Goal: Task Accomplishment & Management: Use online tool/utility

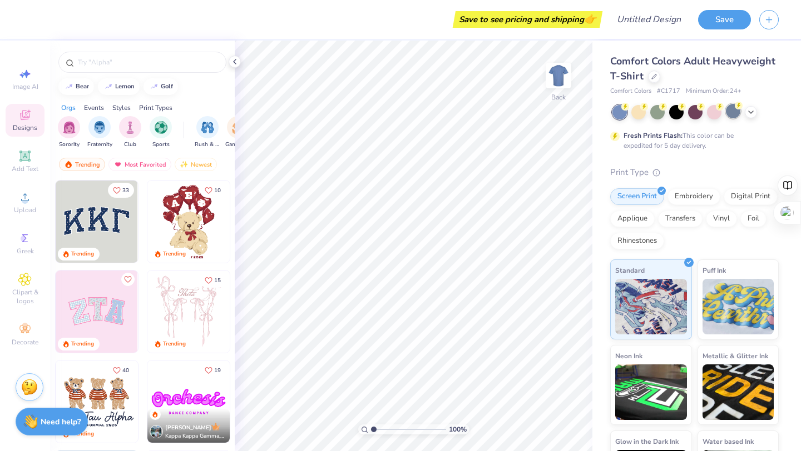
click at [739, 113] on div at bounding box center [733, 111] width 14 height 14
click at [653, 111] on div at bounding box center [657, 111] width 14 height 14
click at [756, 111] on div at bounding box center [751, 111] width 12 height 12
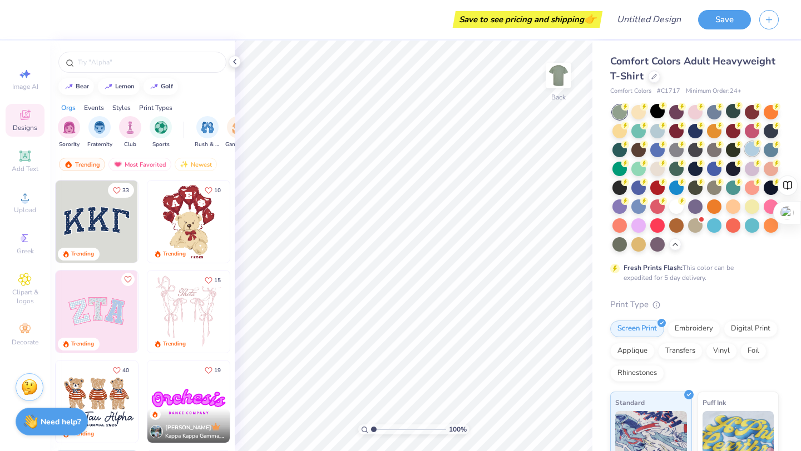
click at [746, 150] on div at bounding box center [752, 149] width 14 height 14
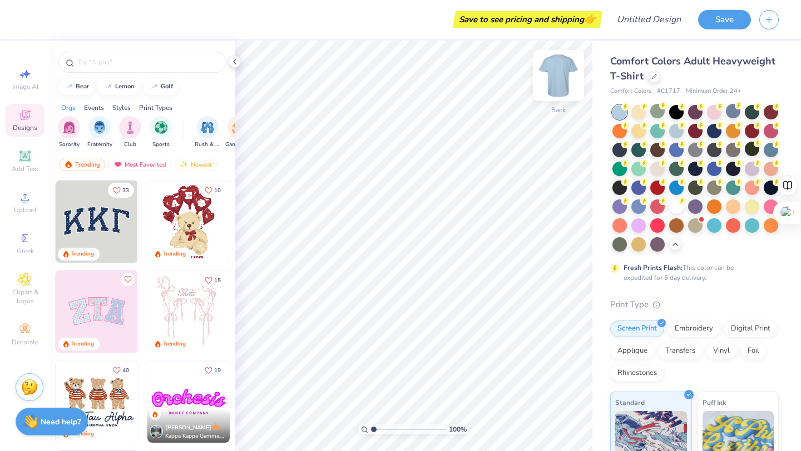
click at [562, 81] on img at bounding box center [558, 75] width 44 height 44
click at [234, 68] on div at bounding box center [142, 60] width 185 height 38
click at [234, 66] on div at bounding box center [235, 62] width 12 height 12
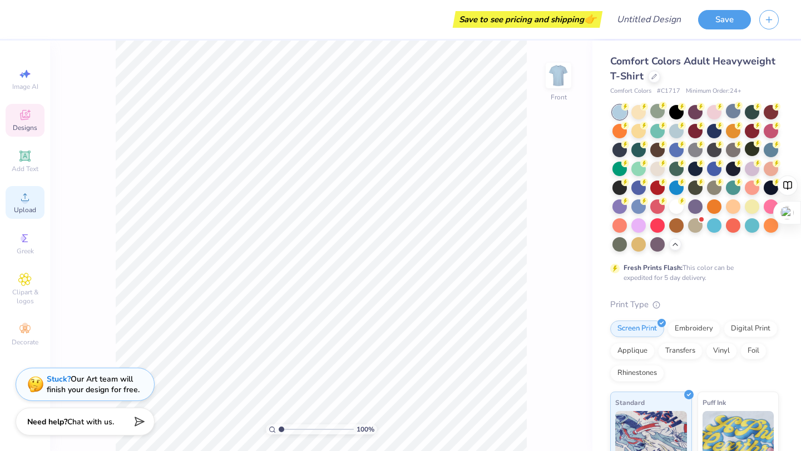
click at [17, 213] on span "Upload" at bounding box center [25, 210] width 22 height 9
click at [17, 191] on div "Upload" at bounding box center [25, 202] width 39 height 33
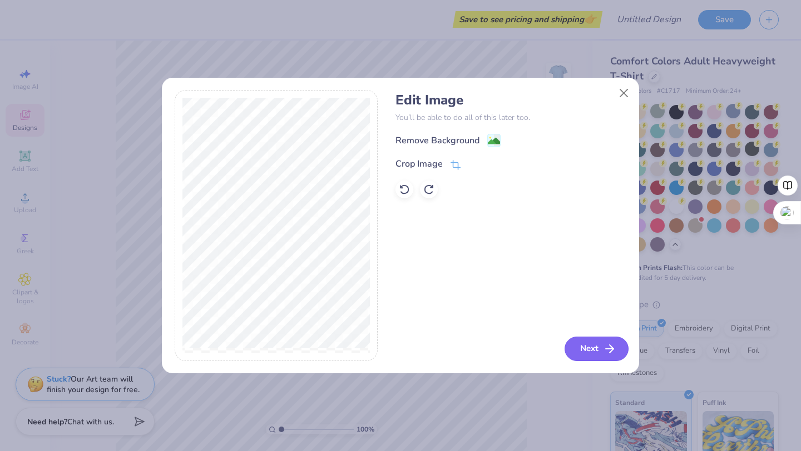
click at [609, 353] on polyline "button" at bounding box center [611, 349] width 4 height 8
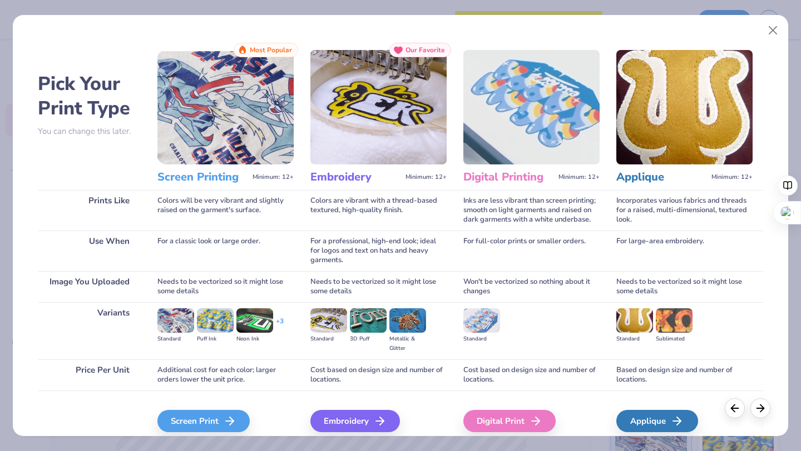
scroll to position [47, 0]
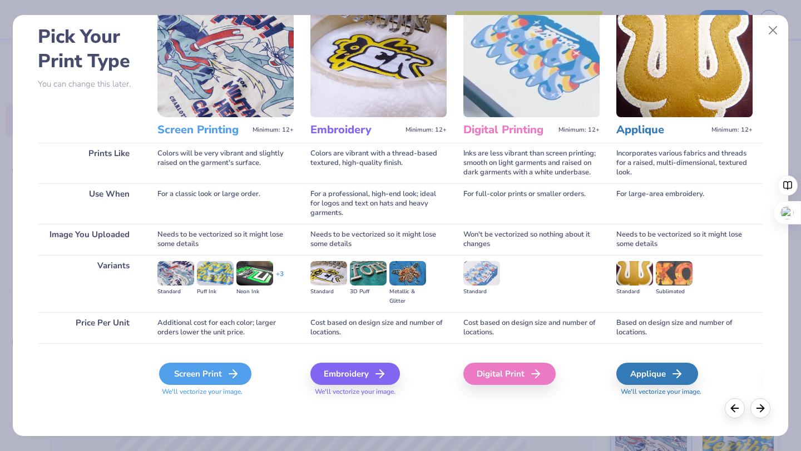
click at [197, 376] on div "Screen Print" at bounding box center [205, 374] width 92 height 22
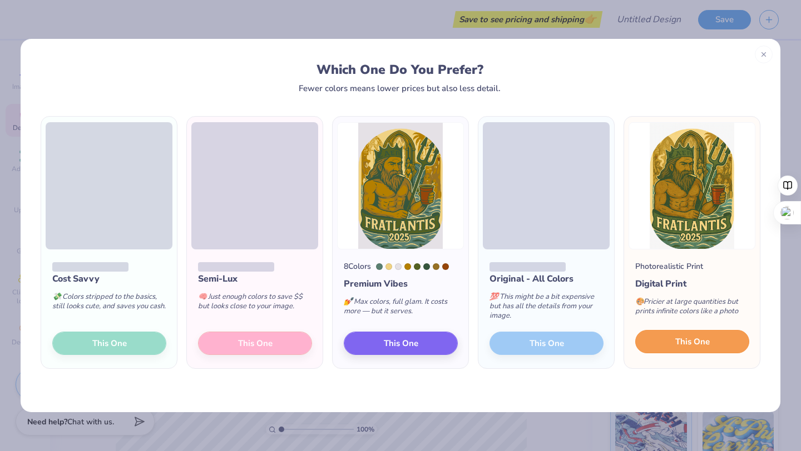
click at [697, 335] on button "This One" at bounding box center [692, 341] width 114 height 23
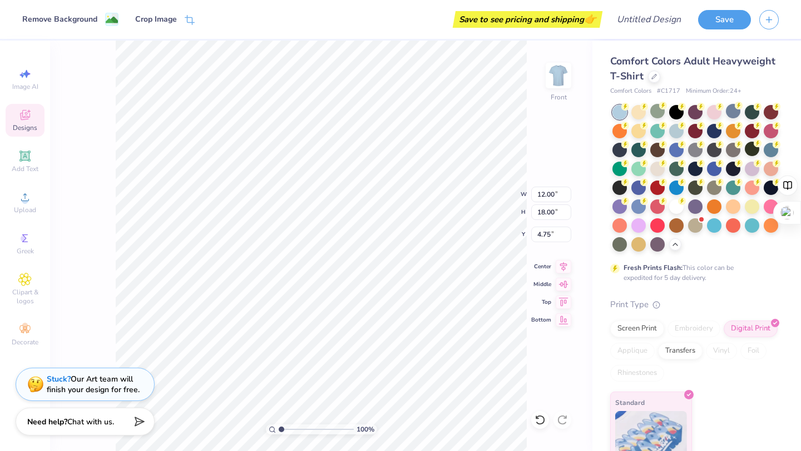
type input "3.00"
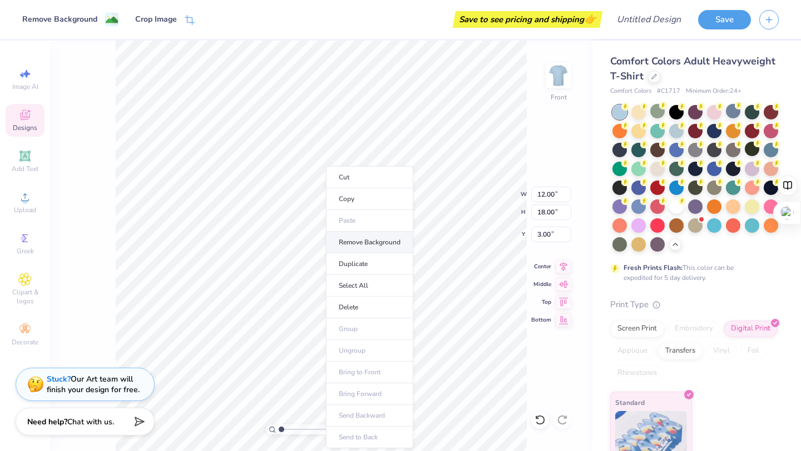
click at [350, 239] on li "Remove Background" at bounding box center [369, 243] width 87 height 22
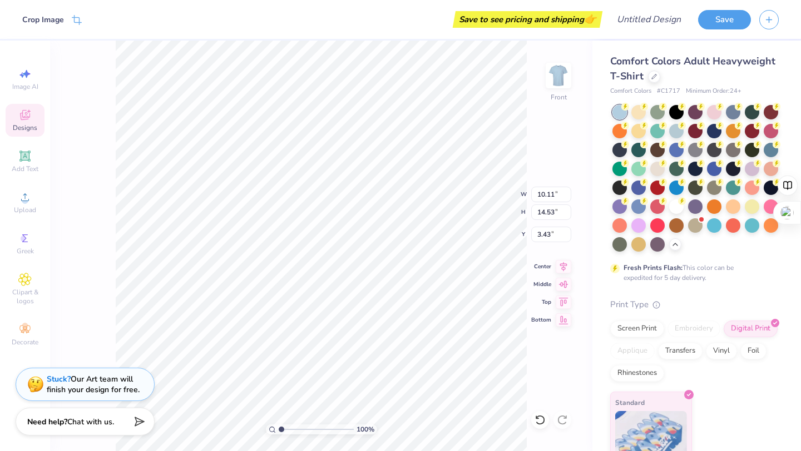
type input "3.50"
type input "10.77"
type input "15.49"
type input "3.48"
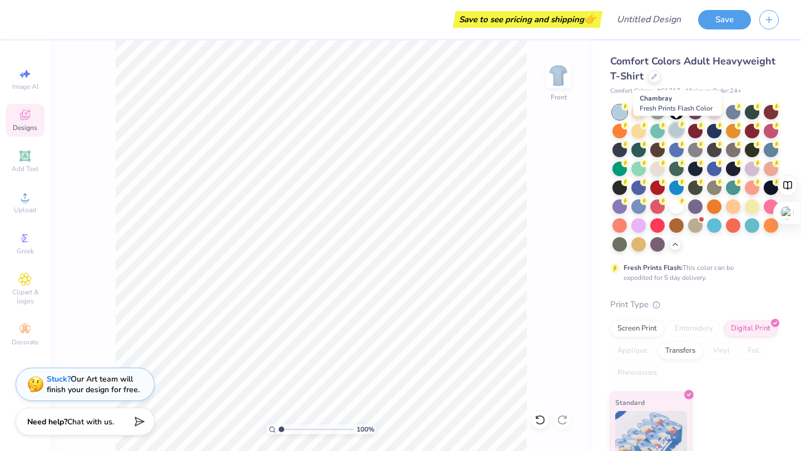
click at [676, 133] on div at bounding box center [676, 130] width 14 height 14
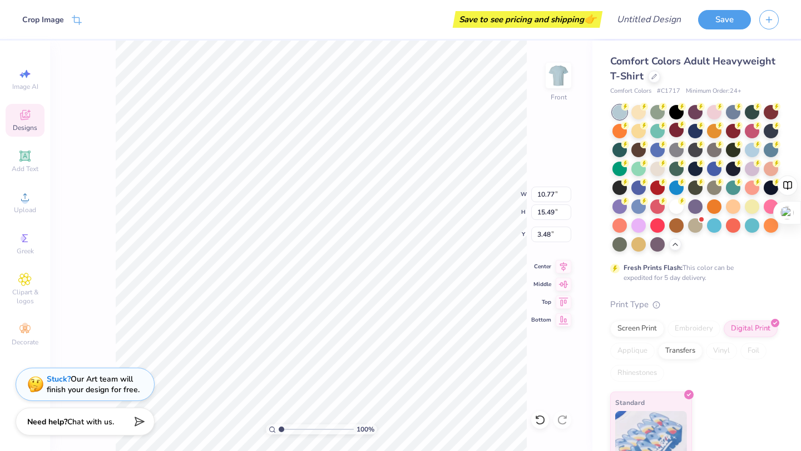
type input "3.00"
type input "11.77"
type input "16.92"
type input "2.69"
type input "3.00"
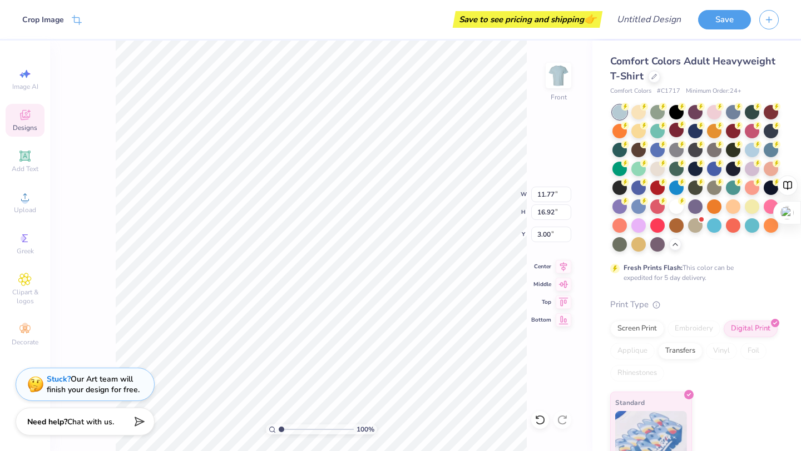
type input "2.41"
click at [659, 165] on icon at bounding box center [663, 162] width 8 height 8
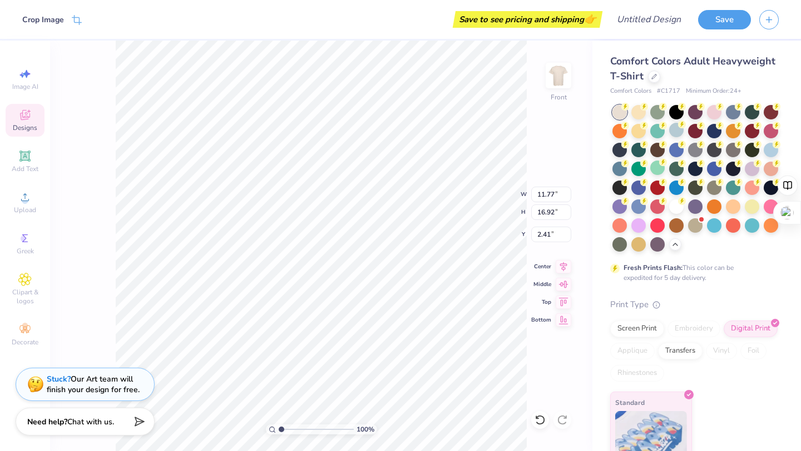
click at [757, 59] on span "Comfort Colors Adult Heavyweight T-Shirt" at bounding box center [692, 68] width 165 height 28
click at [737, 112] on div at bounding box center [733, 111] width 14 height 14
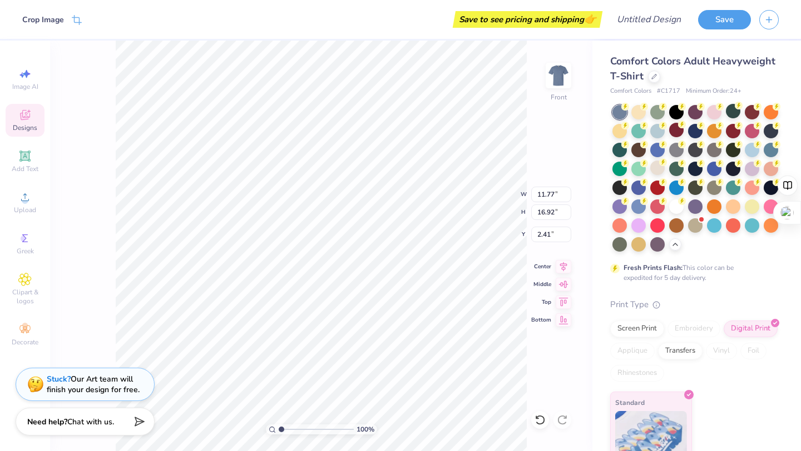
type input "2.43"
type input "11.10"
type input "15.95"
type input "2.64"
type input "3.32"
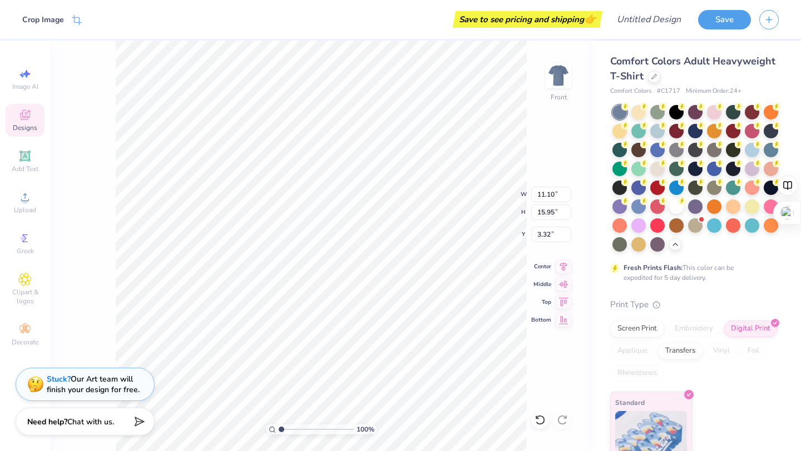
type input "3.00"
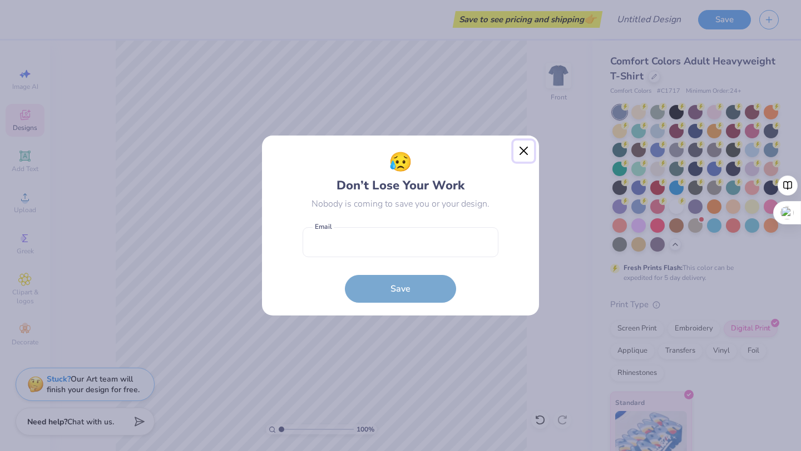
click at [530, 152] on button "Close" at bounding box center [523, 151] width 21 height 21
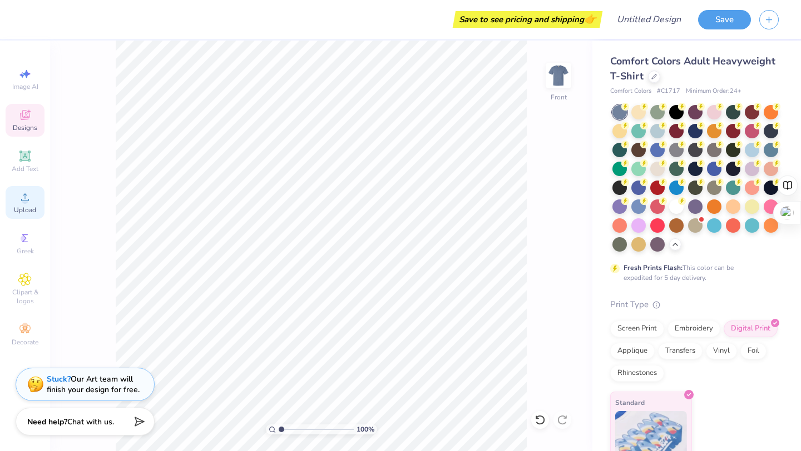
click at [29, 201] on icon at bounding box center [24, 197] width 13 height 13
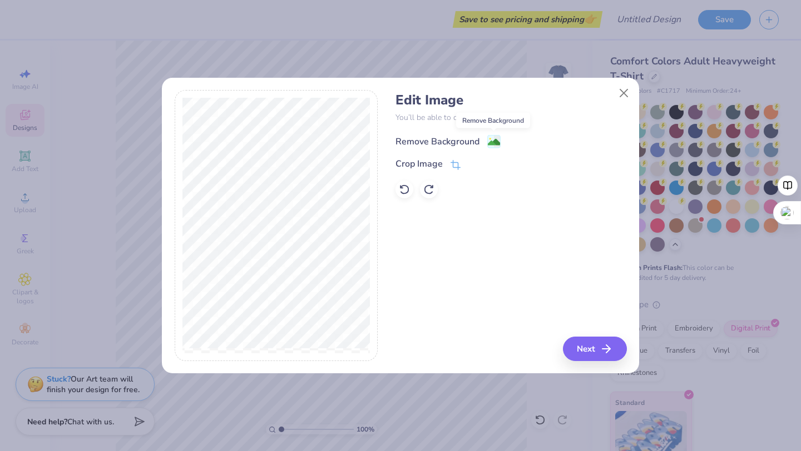
click at [489, 142] on image at bounding box center [494, 142] width 12 height 12
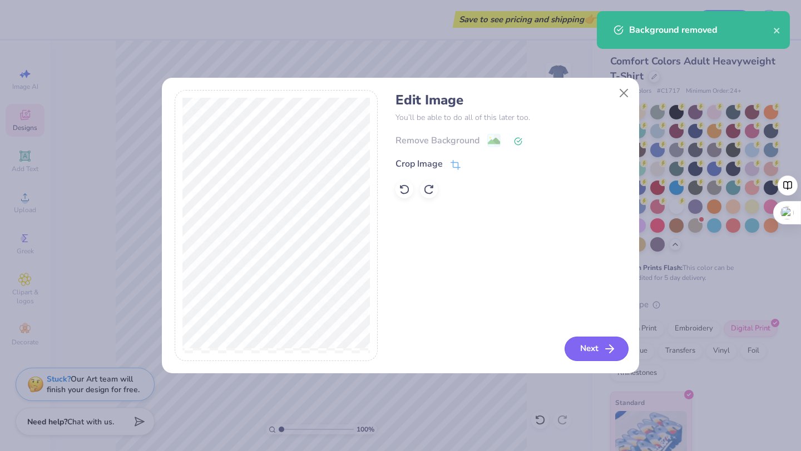
click at [584, 350] on button "Next" at bounding box center [596, 349] width 64 height 24
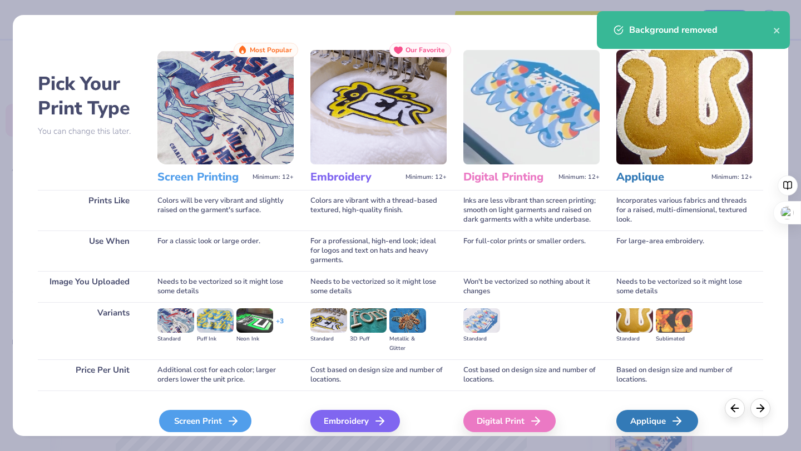
click at [216, 414] on div "Screen Print" at bounding box center [205, 421] width 92 height 22
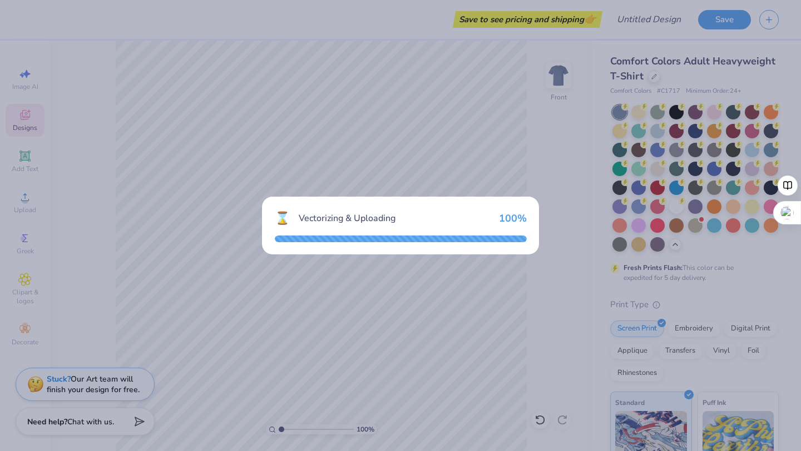
click at [575, 127] on div "⌛ Vectorizing & Uploading 100 %" at bounding box center [400, 225] width 801 height 451
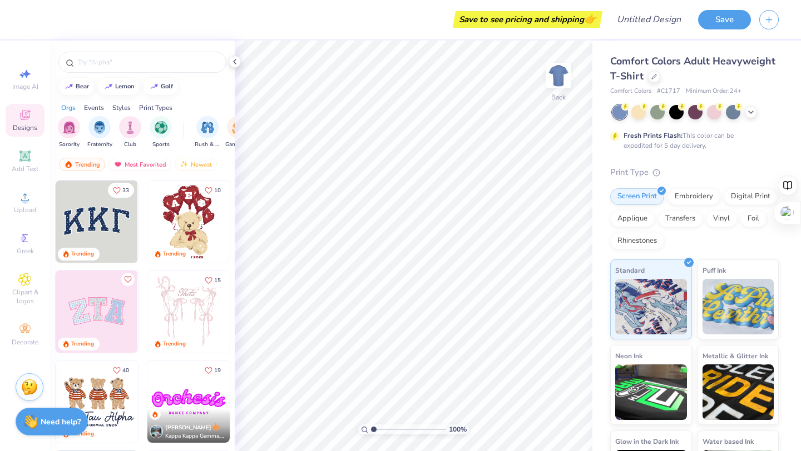
click at [757, 115] on div at bounding box center [695, 112] width 166 height 14
click at [729, 113] on div at bounding box center [733, 111] width 14 height 14
click at [235, 65] on icon at bounding box center [234, 61] width 9 height 9
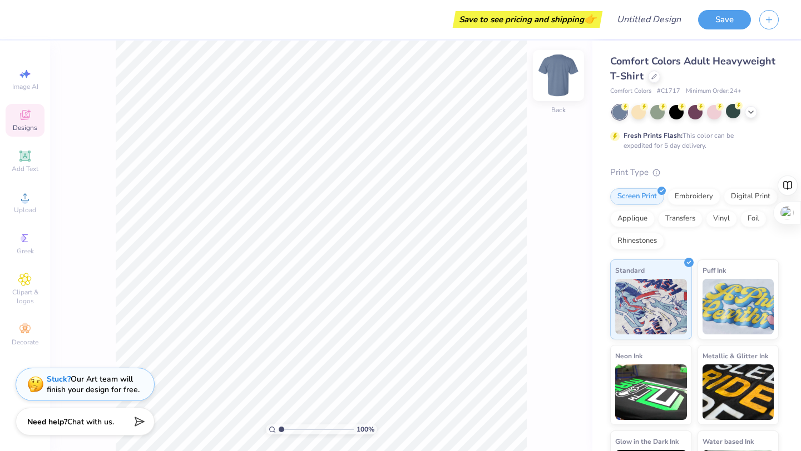
click at [554, 83] on img at bounding box center [558, 75] width 44 height 44
click at [24, 209] on span "Upload" at bounding box center [25, 210] width 22 height 9
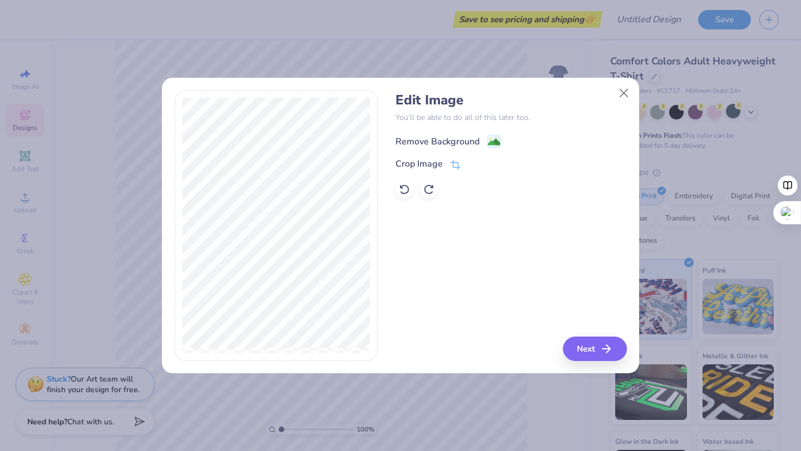
click at [479, 138] on div "Remove Background" at bounding box center [447, 142] width 105 height 14
click at [598, 345] on button "Next" at bounding box center [596, 349] width 64 height 24
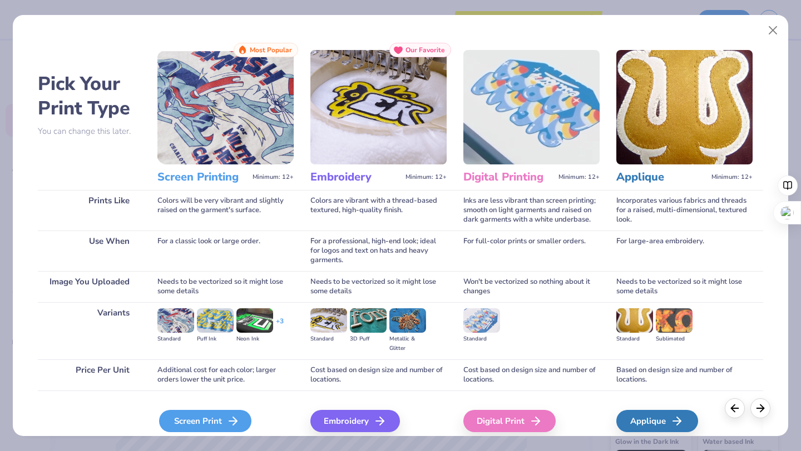
click at [210, 426] on div "Screen Print" at bounding box center [205, 421] width 92 height 22
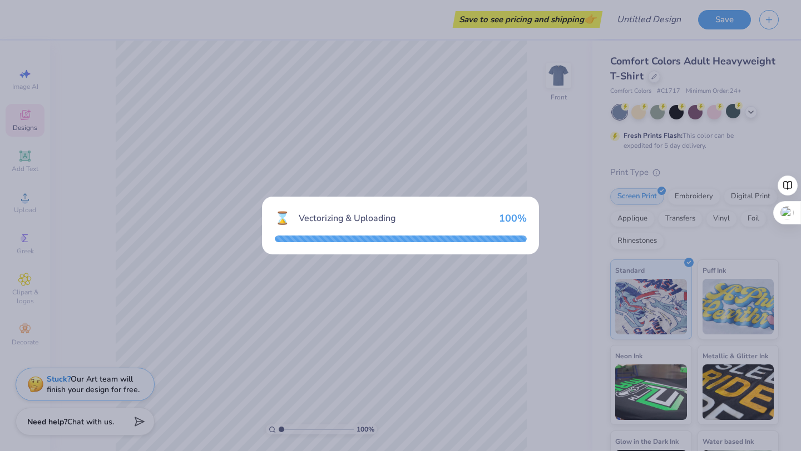
click at [489, 207] on div "⌛ Vectorizing & Uploading 100 %" at bounding box center [400, 226] width 277 height 58
click at [525, 214] on div "100 %" at bounding box center [513, 218] width 28 height 12
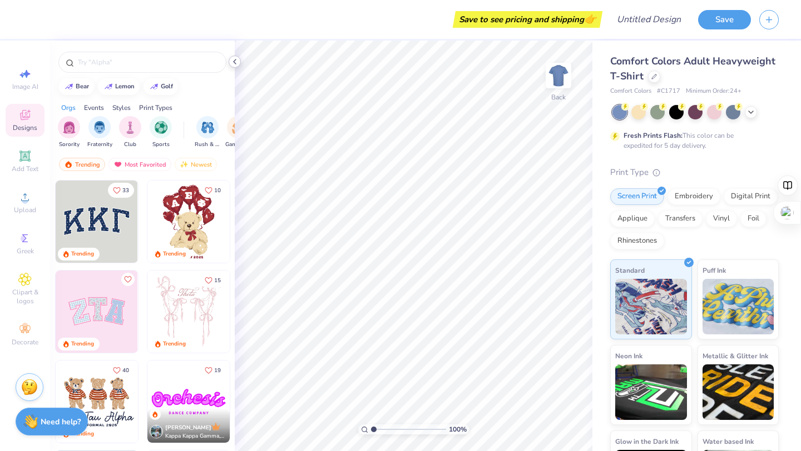
click at [232, 64] on icon at bounding box center [234, 61] width 9 height 9
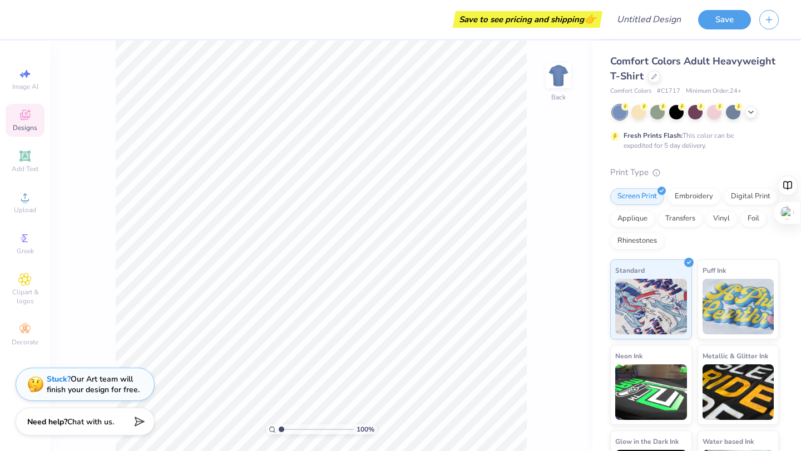
click at [572, 95] on div "100 % Back" at bounding box center [321, 246] width 542 height 411
click at [552, 89] on div at bounding box center [558, 75] width 51 height 51
click at [21, 201] on icon at bounding box center [24, 197] width 13 height 13
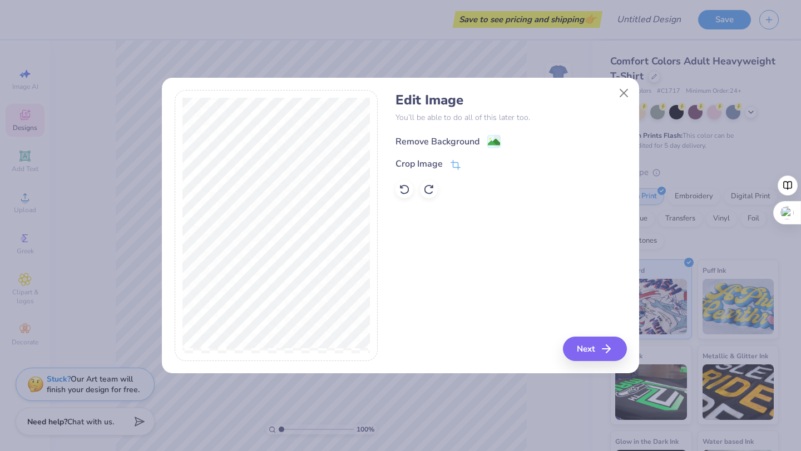
click at [490, 145] on image at bounding box center [494, 142] width 12 height 12
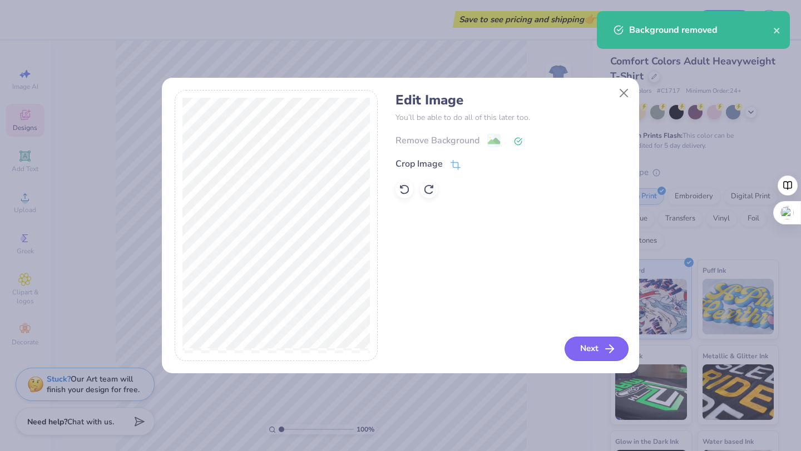
click at [593, 347] on button "Next" at bounding box center [596, 349] width 64 height 24
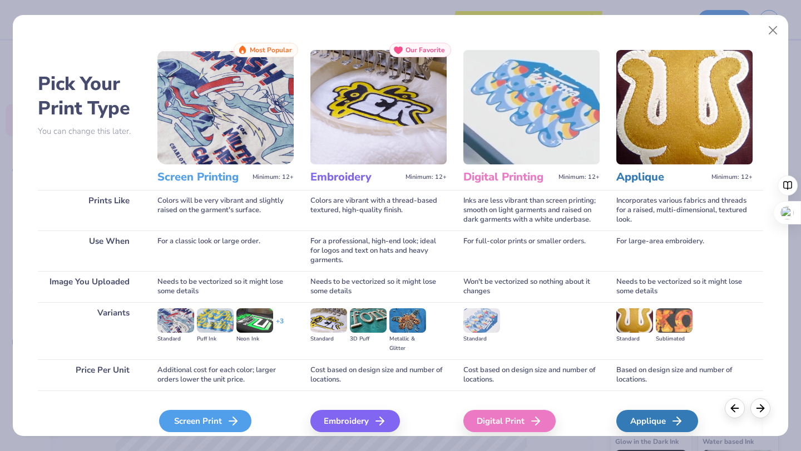
click at [209, 428] on div "Screen Print" at bounding box center [205, 421] width 92 height 22
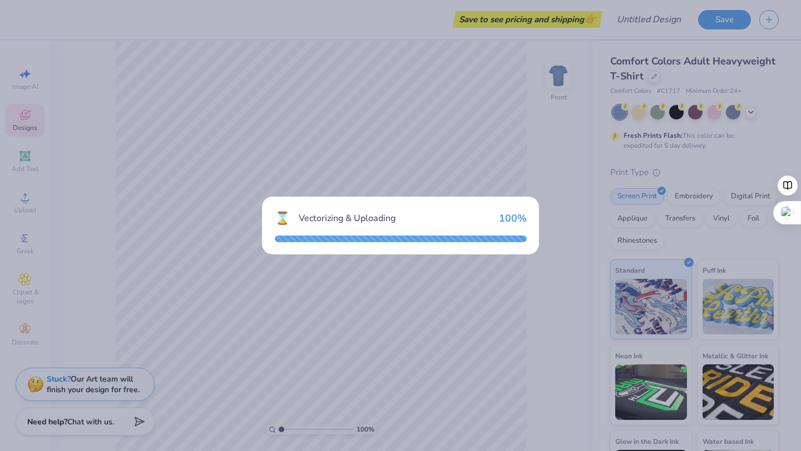
click at [523, 218] on div "100 %" at bounding box center [513, 218] width 28 height 12
click at [439, 120] on div "⌛ Vectorizing & Uploading 100 %" at bounding box center [400, 225] width 801 height 451
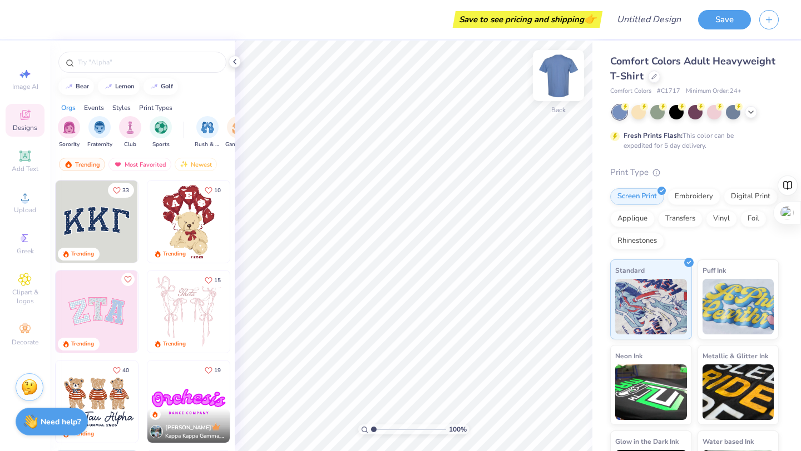
click at [555, 86] on img at bounding box center [558, 75] width 44 height 44
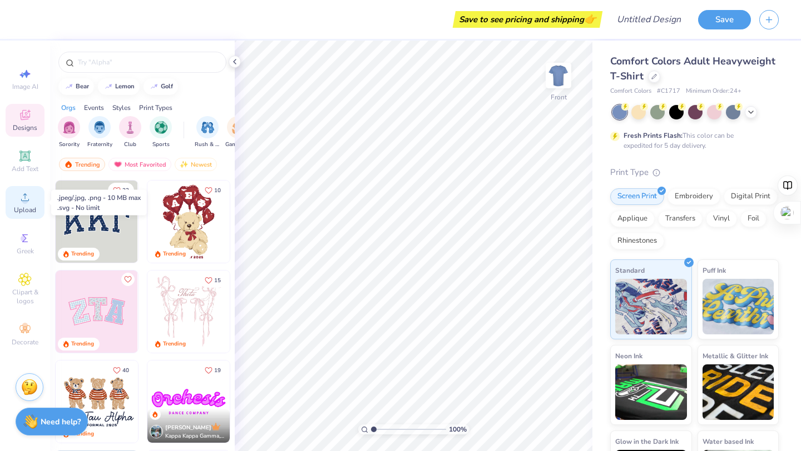
click at [31, 200] on icon at bounding box center [24, 197] width 13 height 13
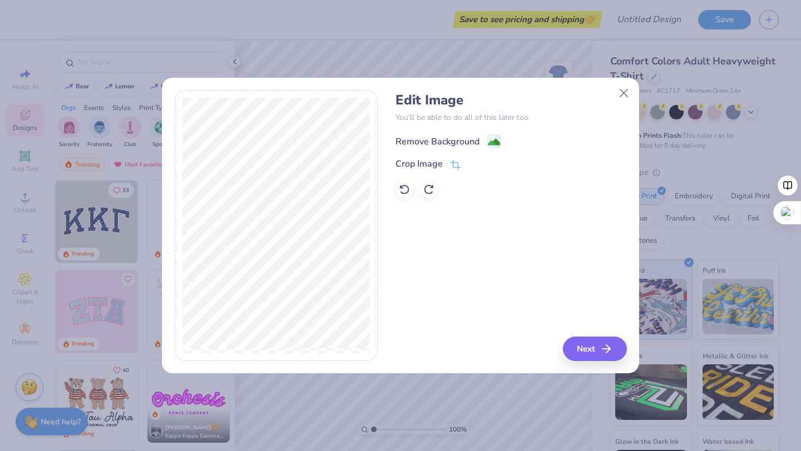
click at [485, 145] on div "Remove Background" at bounding box center [447, 142] width 105 height 14
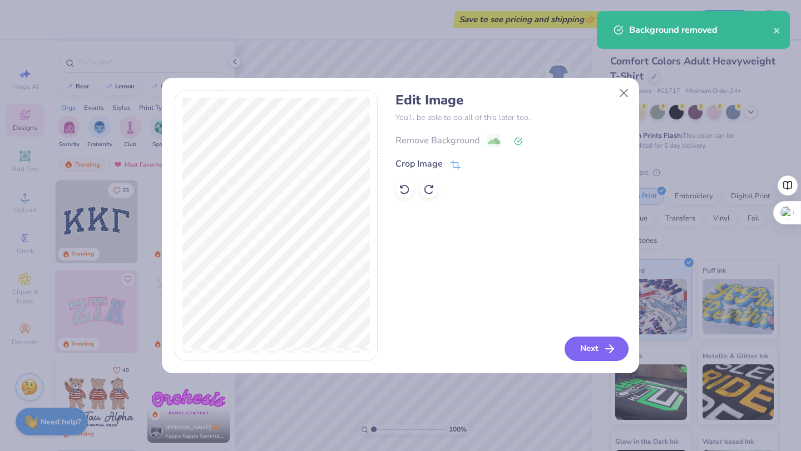
click at [598, 350] on button "Next" at bounding box center [596, 349] width 64 height 24
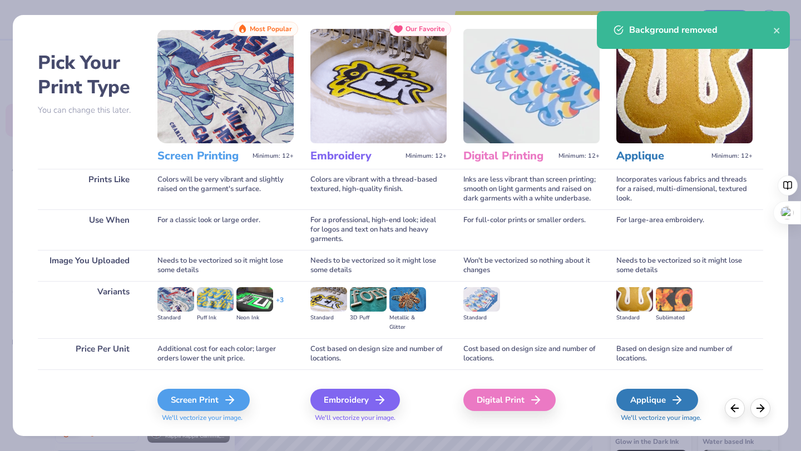
scroll to position [26, 0]
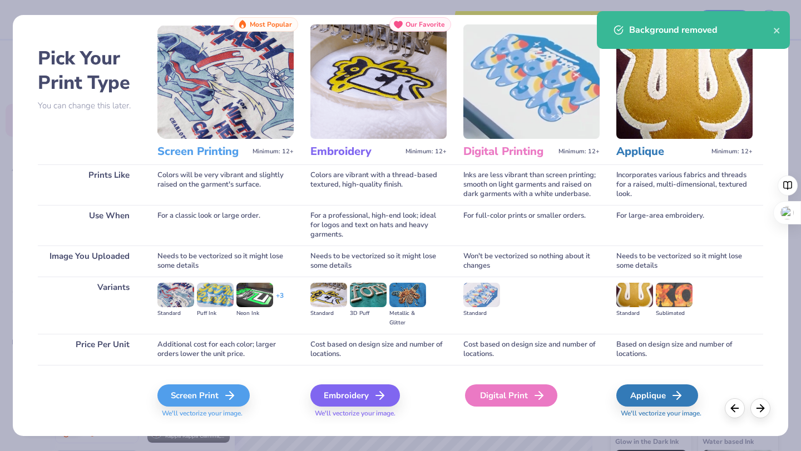
click at [520, 396] on div "Digital Print" at bounding box center [511, 396] width 92 height 22
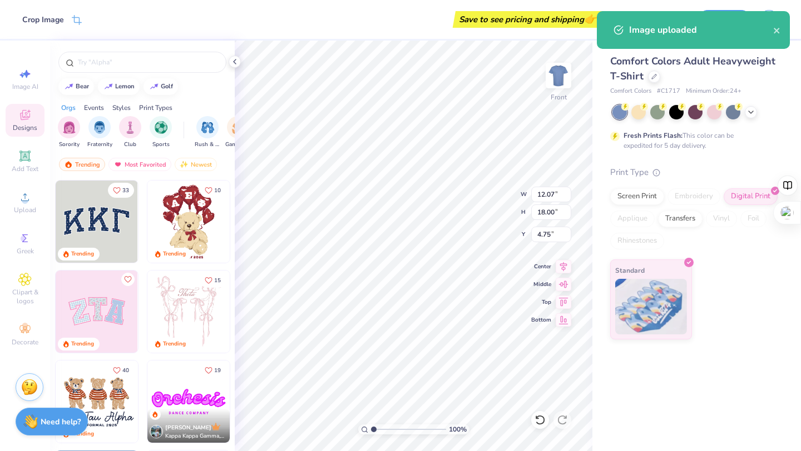
type input "3.00"
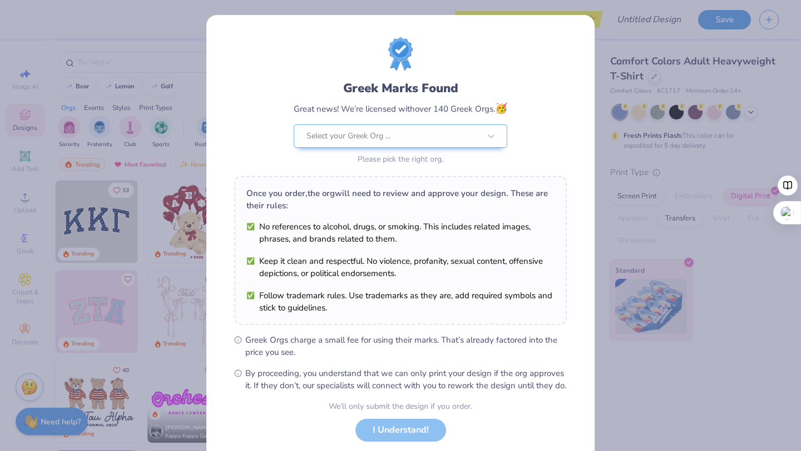
click at [458, 310] on div "Once you order, the org will need to review and approve your design. These are …" at bounding box center [400, 250] width 332 height 149
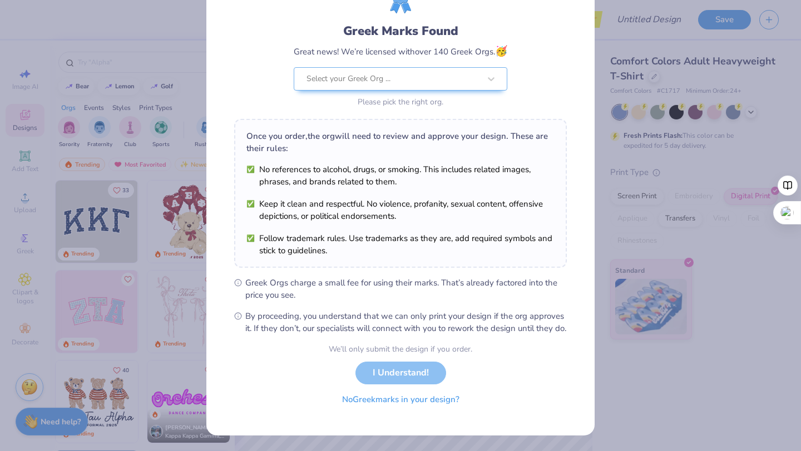
click at [378, 400] on button "No Greek marks in your design?" at bounding box center [400, 400] width 136 height 23
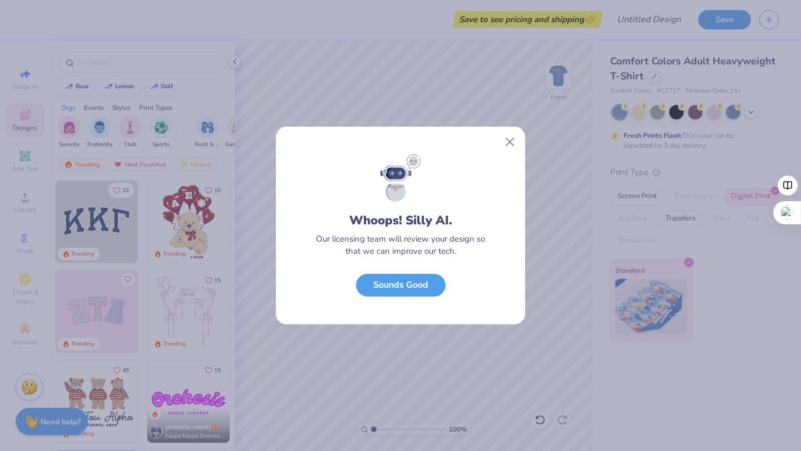
scroll to position [0, 0]
click at [402, 291] on button "Sounds Good" at bounding box center [401, 282] width 90 height 23
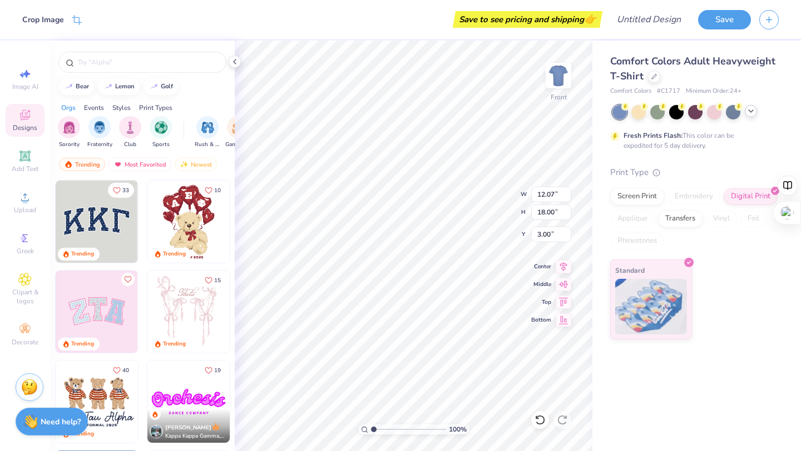
click at [753, 113] on icon at bounding box center [750, 111] width 9 height 9
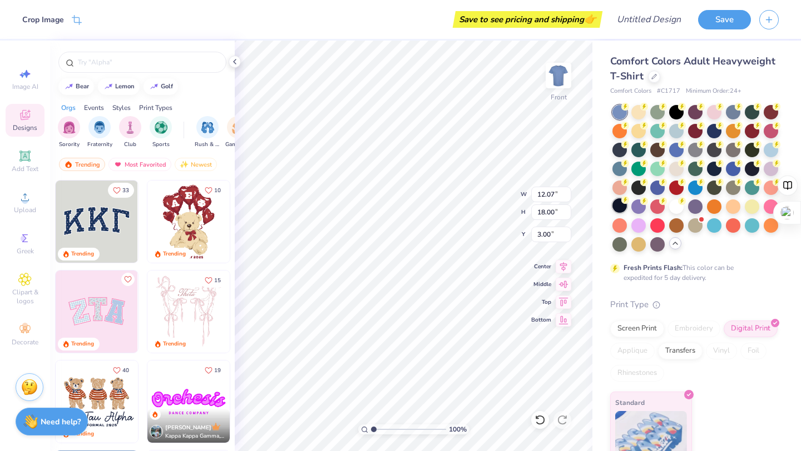
click at [626, 206] on div at bounding box center [619, 205] width 14 height 14
click at [678, 129] on div at bounding box center [676, 130] width 14 height 14
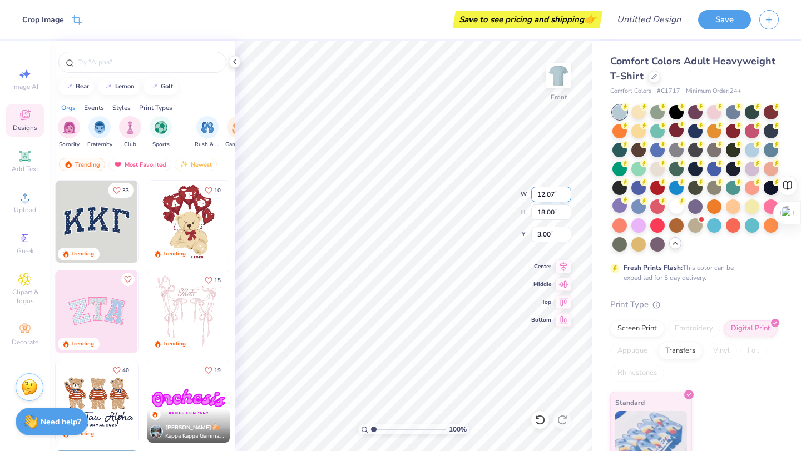
type input "2.69"
type input "10.78"
type input "16.07"
type input "2.79"
type input "3.68"
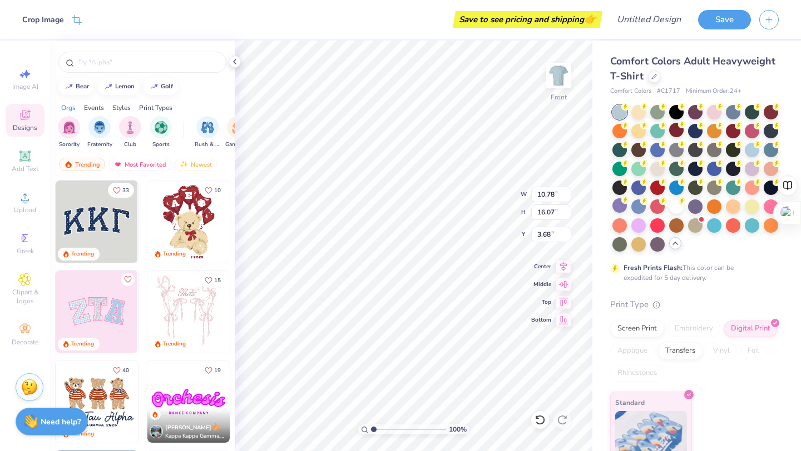
type input "3.00"
type input "3.48"
type input "3.47"
type input "3.00"
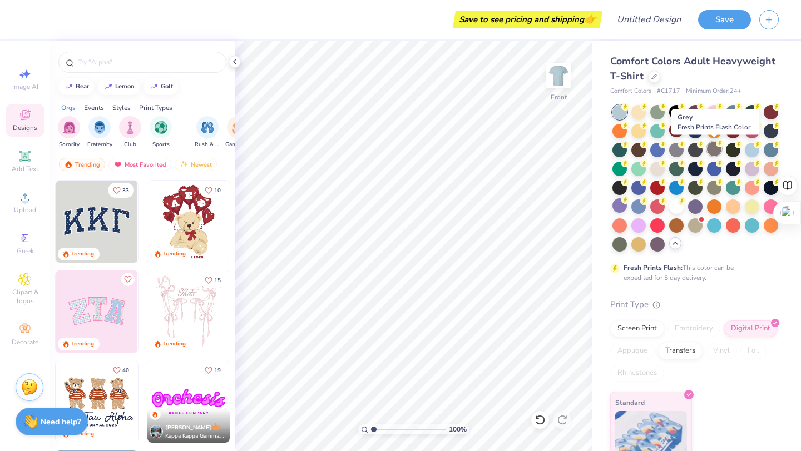
click at [713, 152] on div at bounding box center [714, 149] width 14 height 14
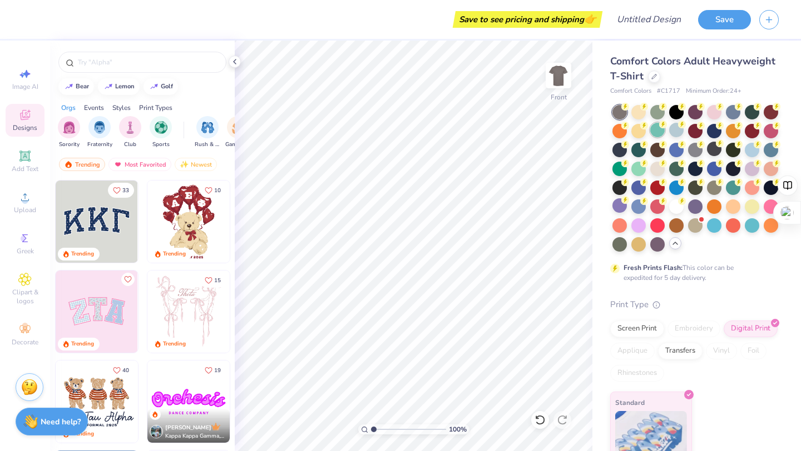
click at [657, 132] on div at bounding box center [657, 130] width 14 height 14
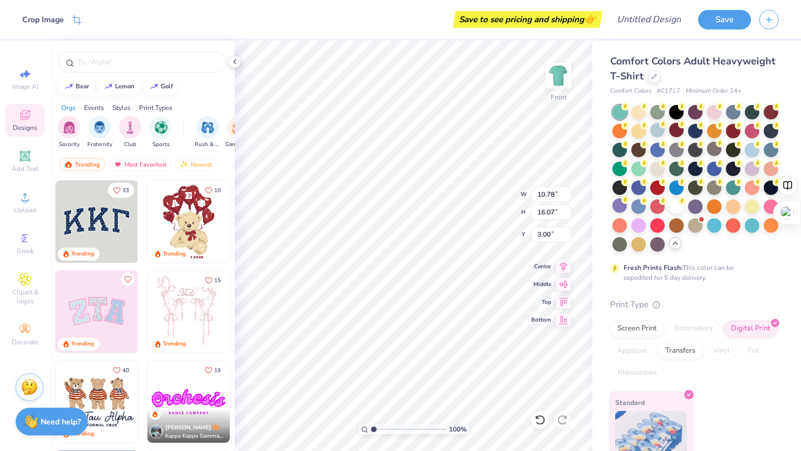
type input "9.92"
type input "14.80"
click at [532, 287] on span "Middle" at bounding box center [541, 283] width 20 height 8
type input "3.00"
type input "3.39"
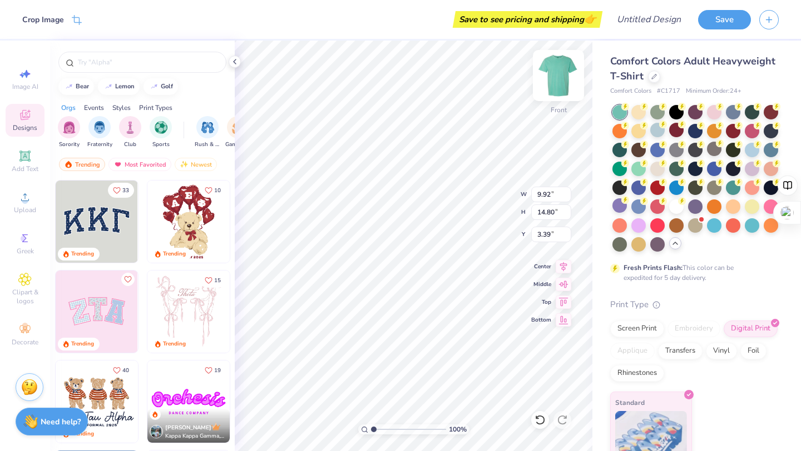
type input "10.36"
type input "15.45"
type input "2.73"
type input "3.00"
type input "3.43"
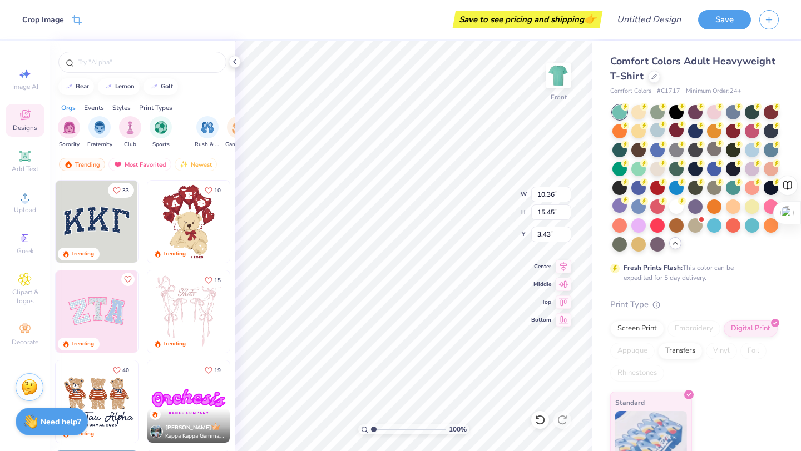
type input "3.00"
click at [719, 226] on div at bounding box center [714, 224] width 14 height 14
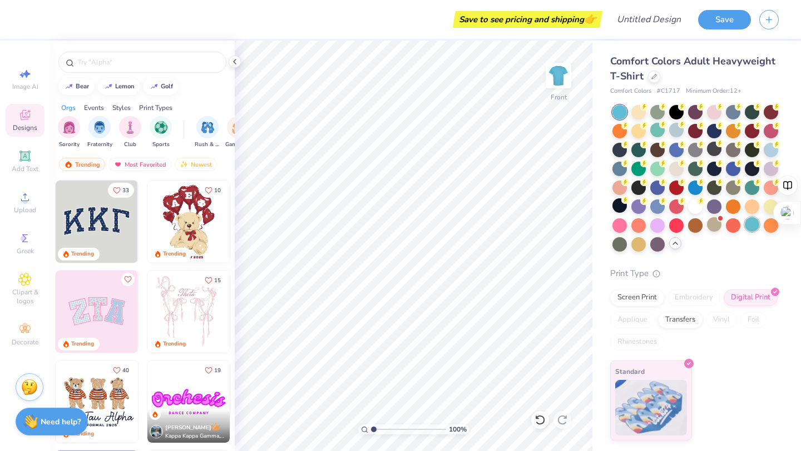
click at [747, 225] on div at bounding box center [752, 224] width 14 height 14
click at [660, 129] on div at bounding box center [657, 130] width 14 height 14
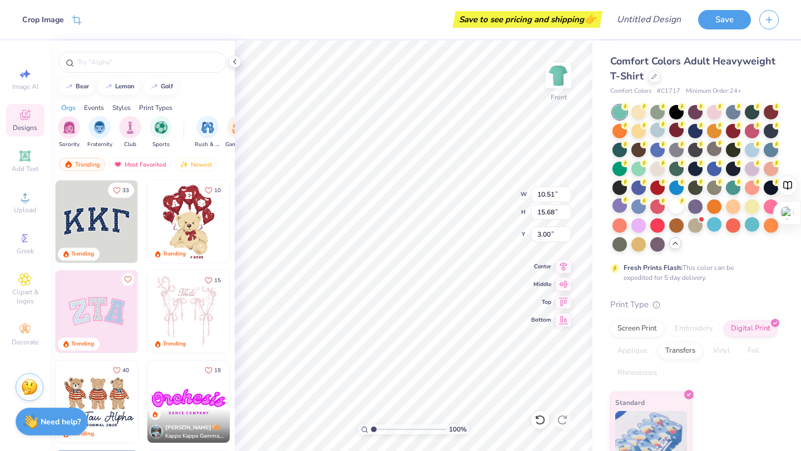
type input "10.51"
type input "15.68"
click at [748, 209] on div at bounding box center [752, 205] width 14 height 14
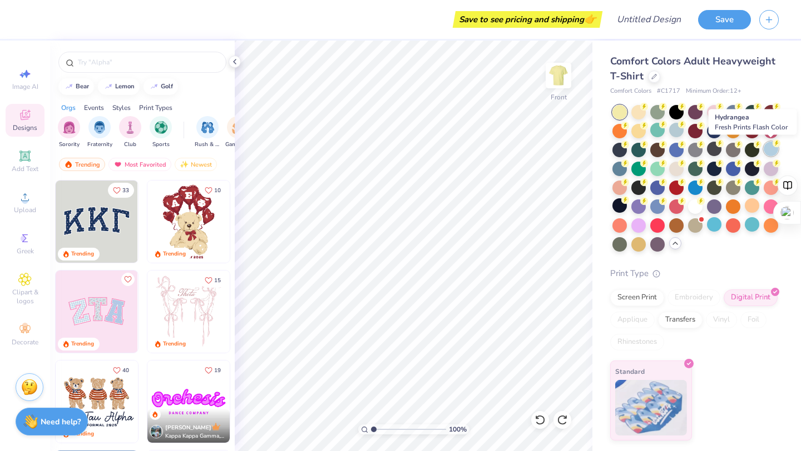
click at [648, 111] on g at bounding box center [644, 107] width 8 height 8
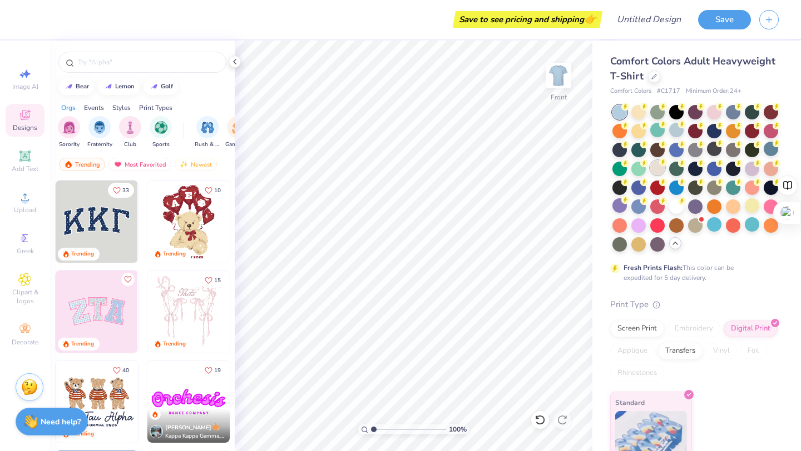
click at [629, 111] on circle at bounding box center [625, 107] width 8 height 8
click at [673, 133] on div at bounding box center [676, 130] width 14 height 14
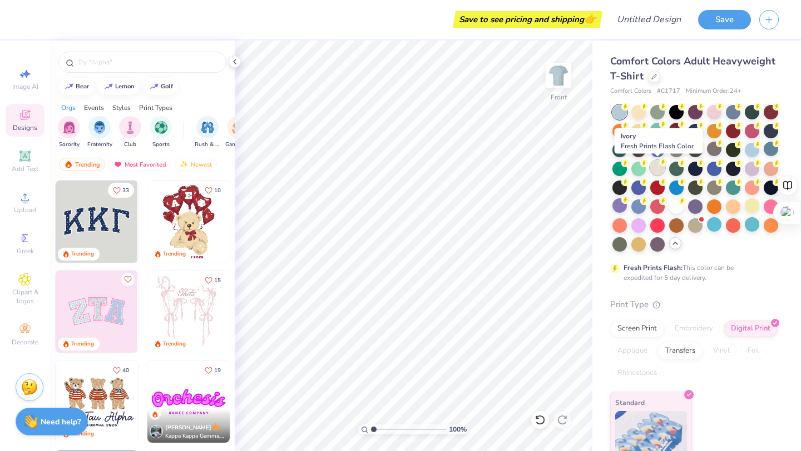
click at [657, 172] on div at bounding box center [657, 168] width 14 height 14
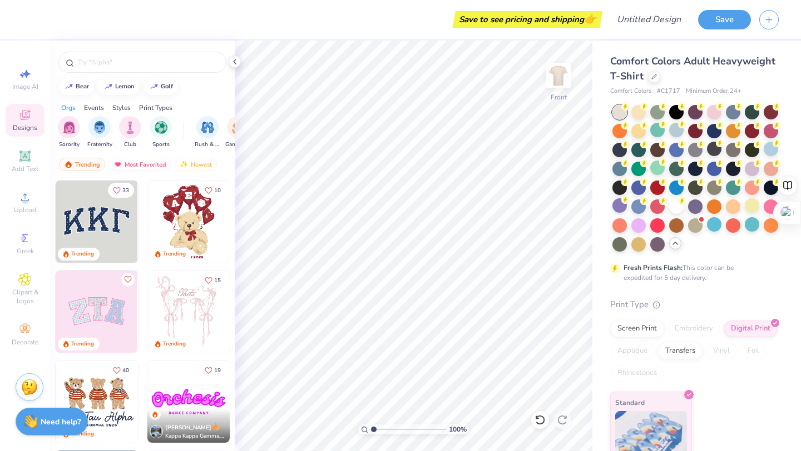
click at [647, 133] on div at bounding box center [695, 178] width 166 height 147
